Goal: Navigation & Orientation: Find specific page/section

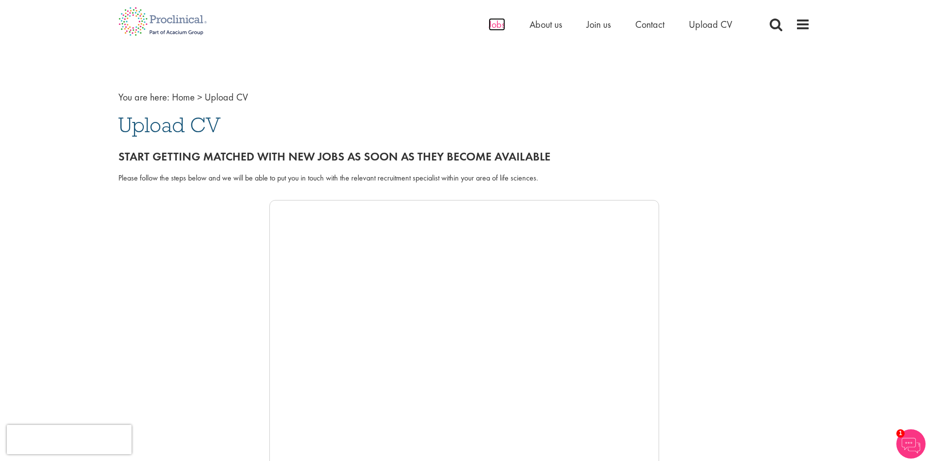
click at [495, 23] on span "Jobs" at bounding box center [497, 24] width 17 height 13
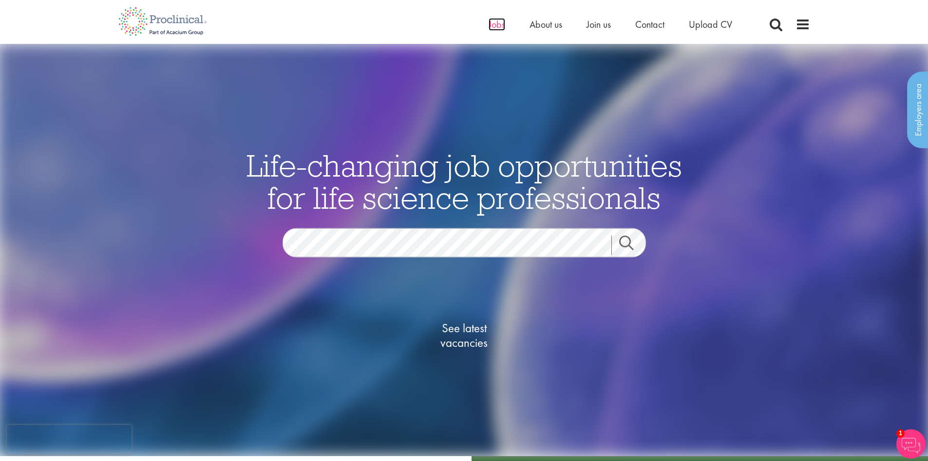
click at [495, 24] on span "Jobs" at bounding box center [497, 24] width 17 height 13
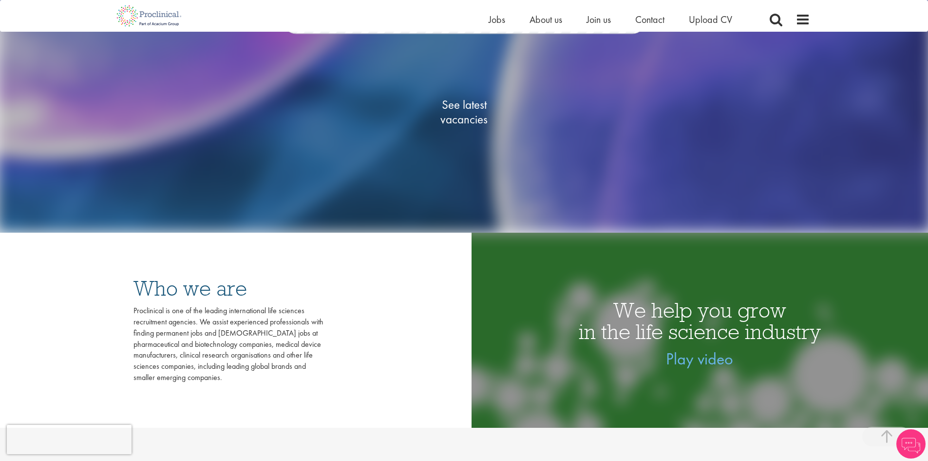
scroll to position [195, 0]
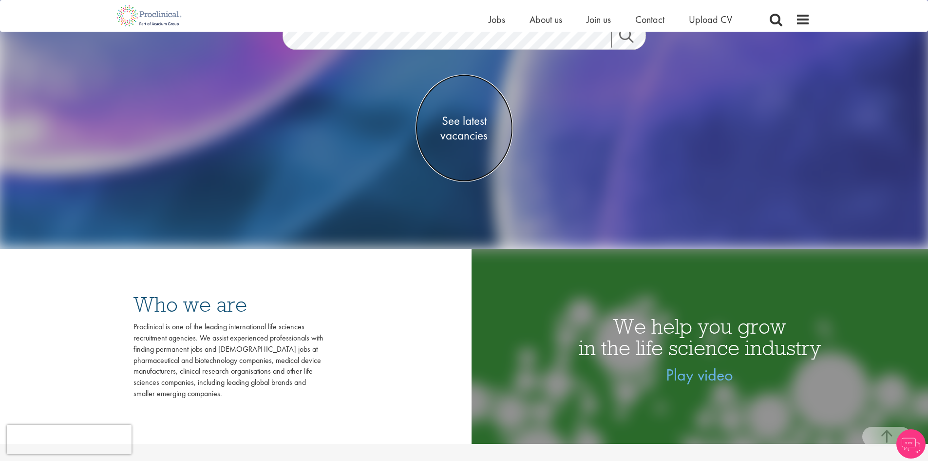
click at [461, 128] on span "See latest vacancies" at bounding box center [464, 127] width 97 height 29
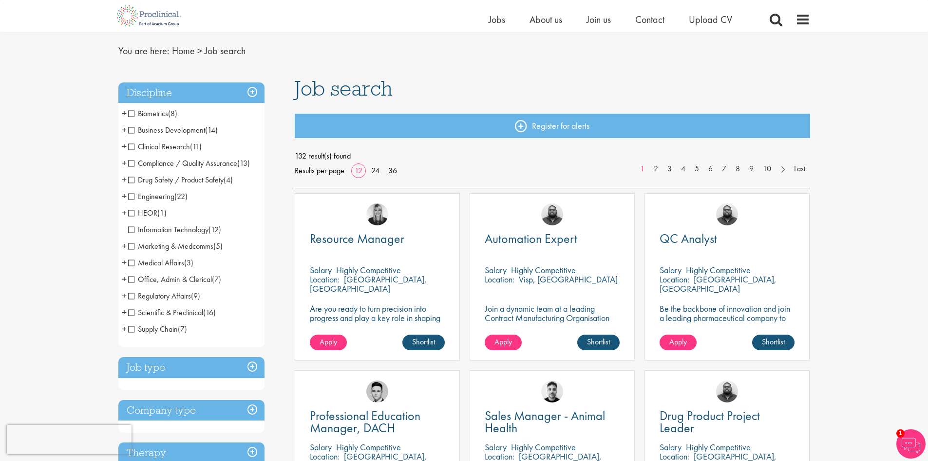
scroll to position [49, 0]
